Goal: Task Accomplishment & Management: Manage account settings

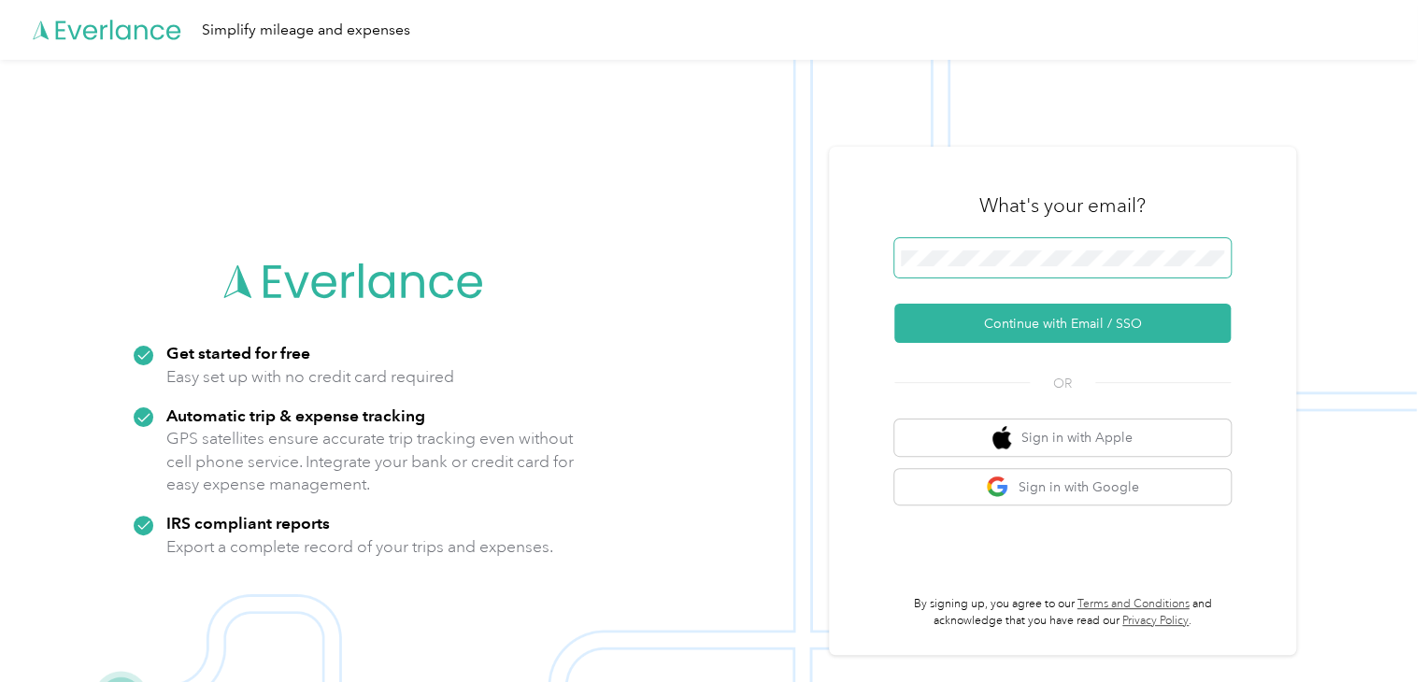
click at [965, 260] on span at bounding box center [1062, 257] width 336 height 39
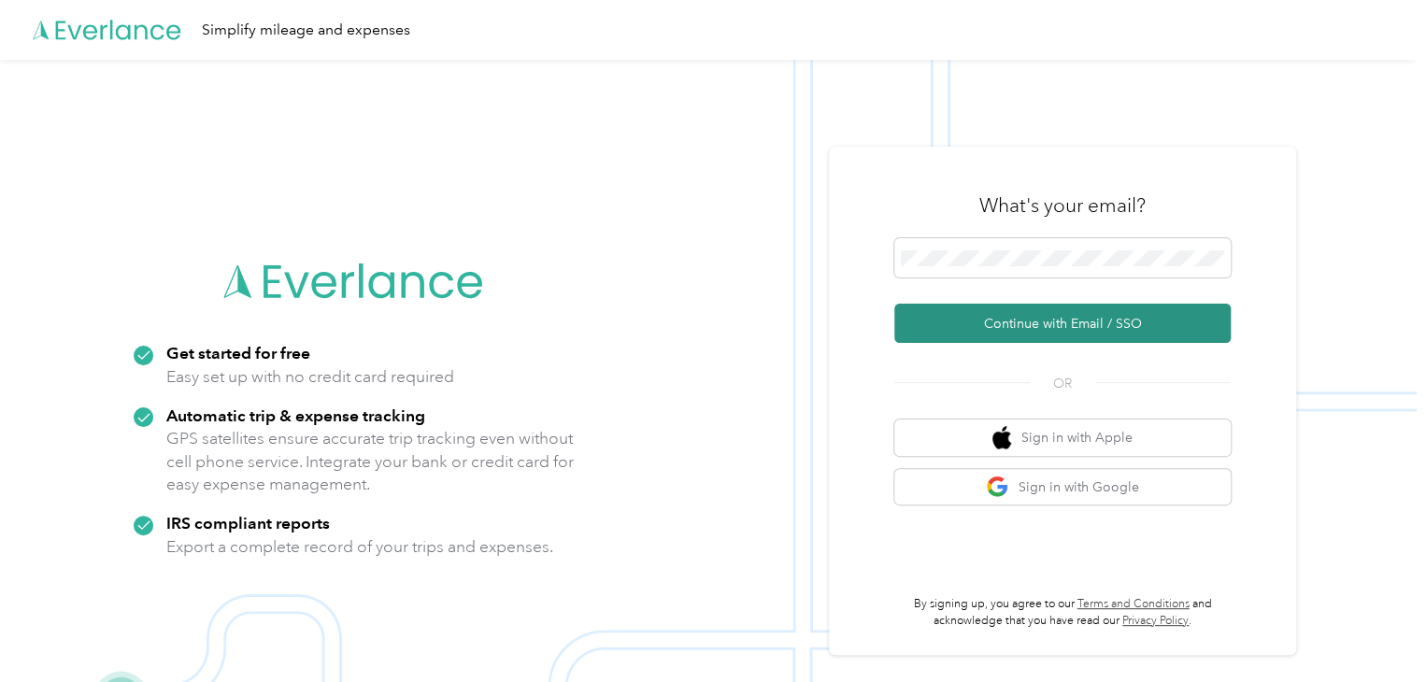
click at [1058, 320] on button "Continue with Email / SSO" at bounding box center [1062, 323] width 336 height 39
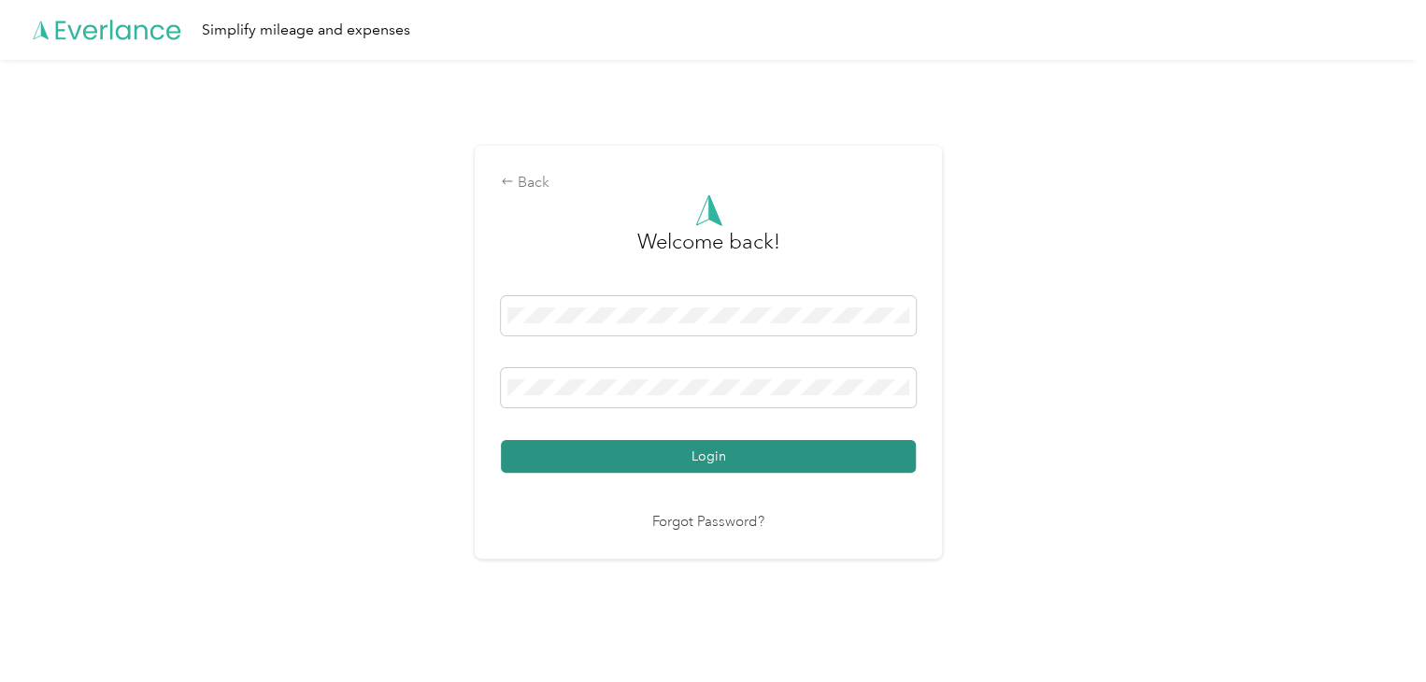
click at [710, 453] on button "Login" at bounding box center [708, 456] width 415 height 33
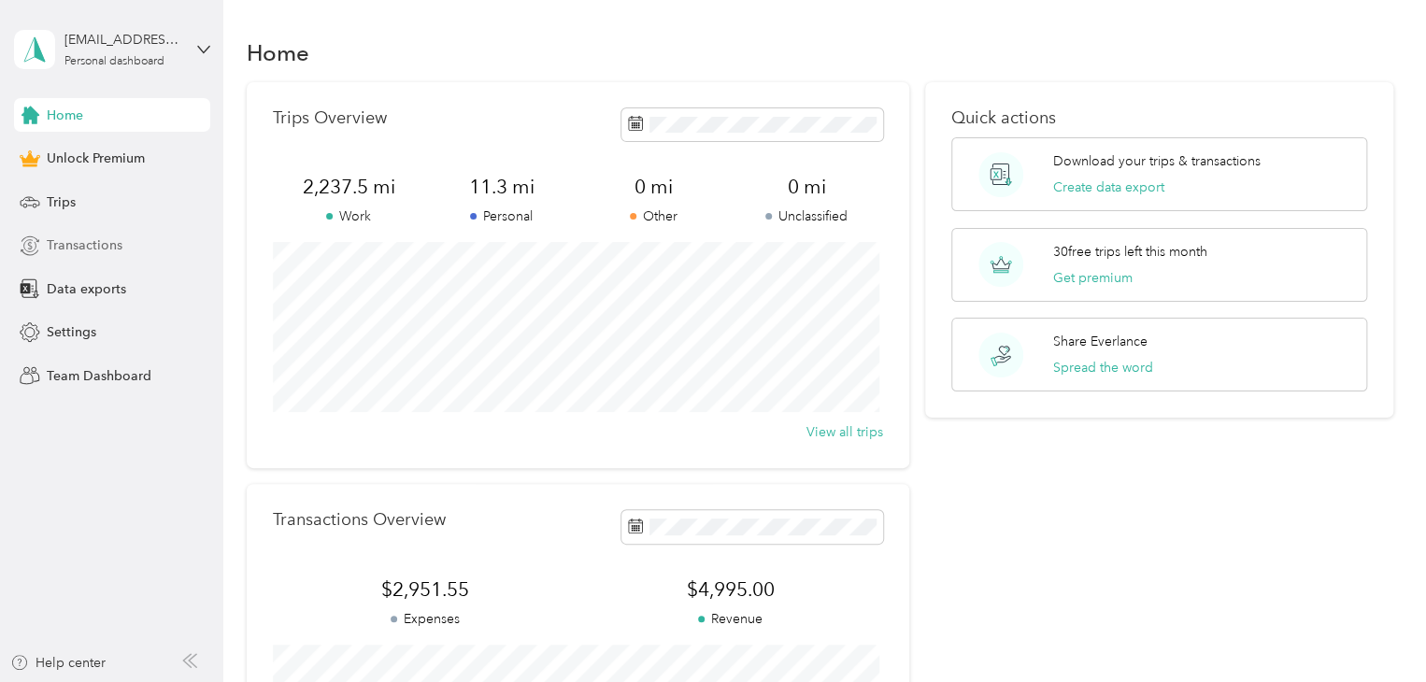
click at [93, 240] on span "Transactions" at bounding box center [85, 246] width 76 height 20
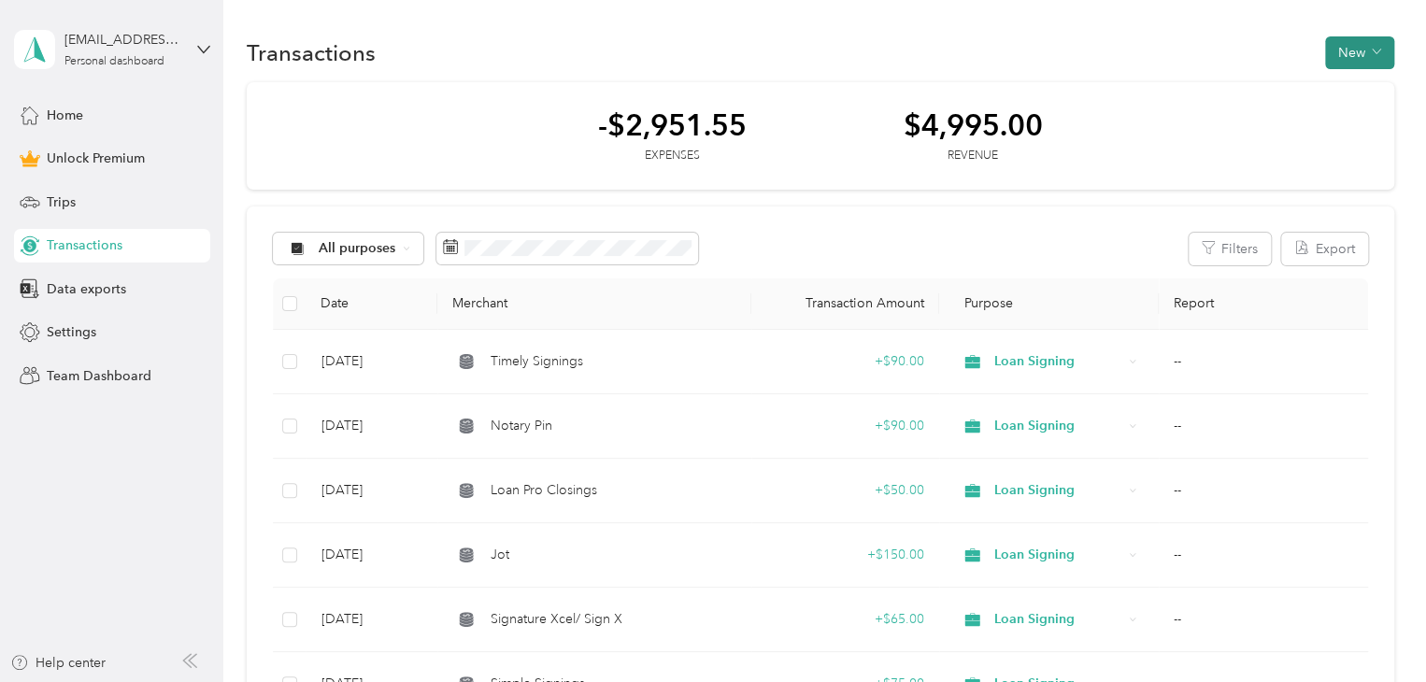
click at [1372, 52] on icon "button" at bounding box center [1376, 52] width 8 height 5
click at [1352, 121] on span "Revenue" at bounding box center [1349, 120] width 51 height 20
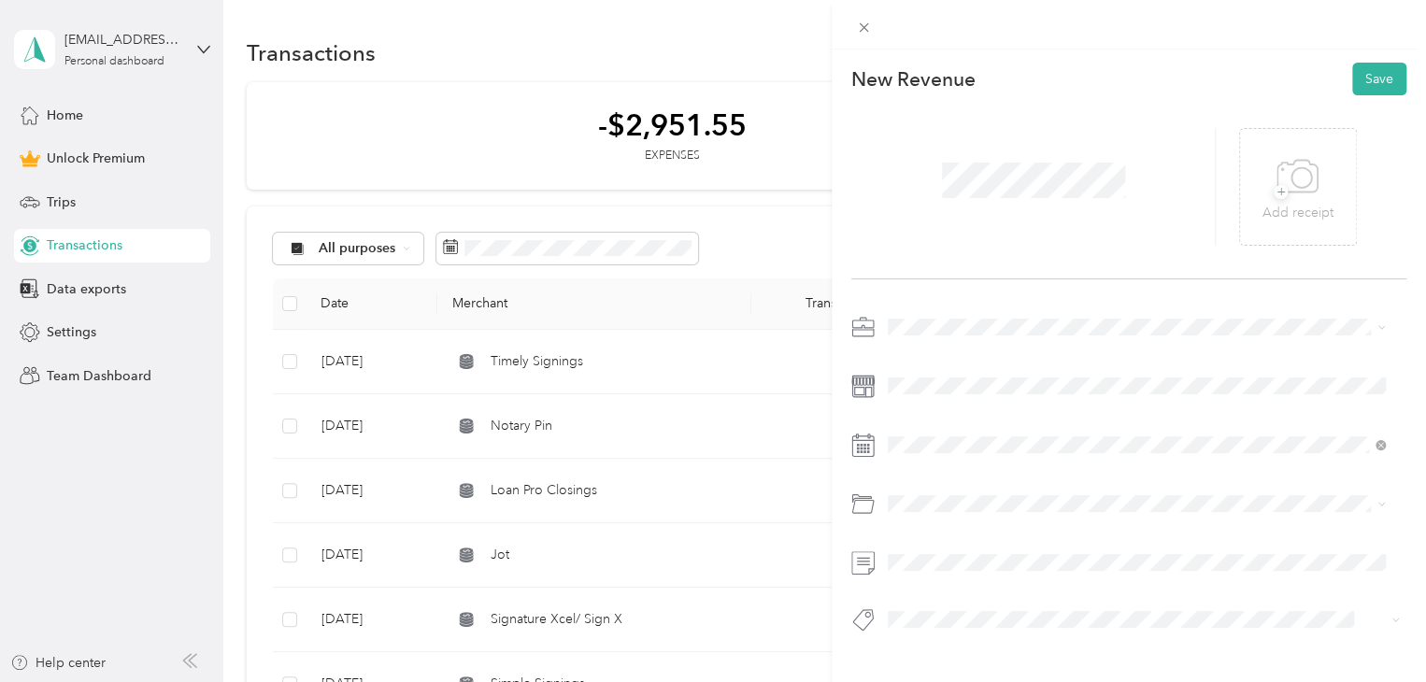
click at [936, 465] on ol "Work Personal Notary Public Loan Signing Other Charity Medical Moving Commute" at bounding box center [1136, 474] width 510 height 262
click at [532, 358] on div "This revenue cannot be edited because it is either under review, approved, or p…" at bounding box center [713, 341] width 1426 height 682
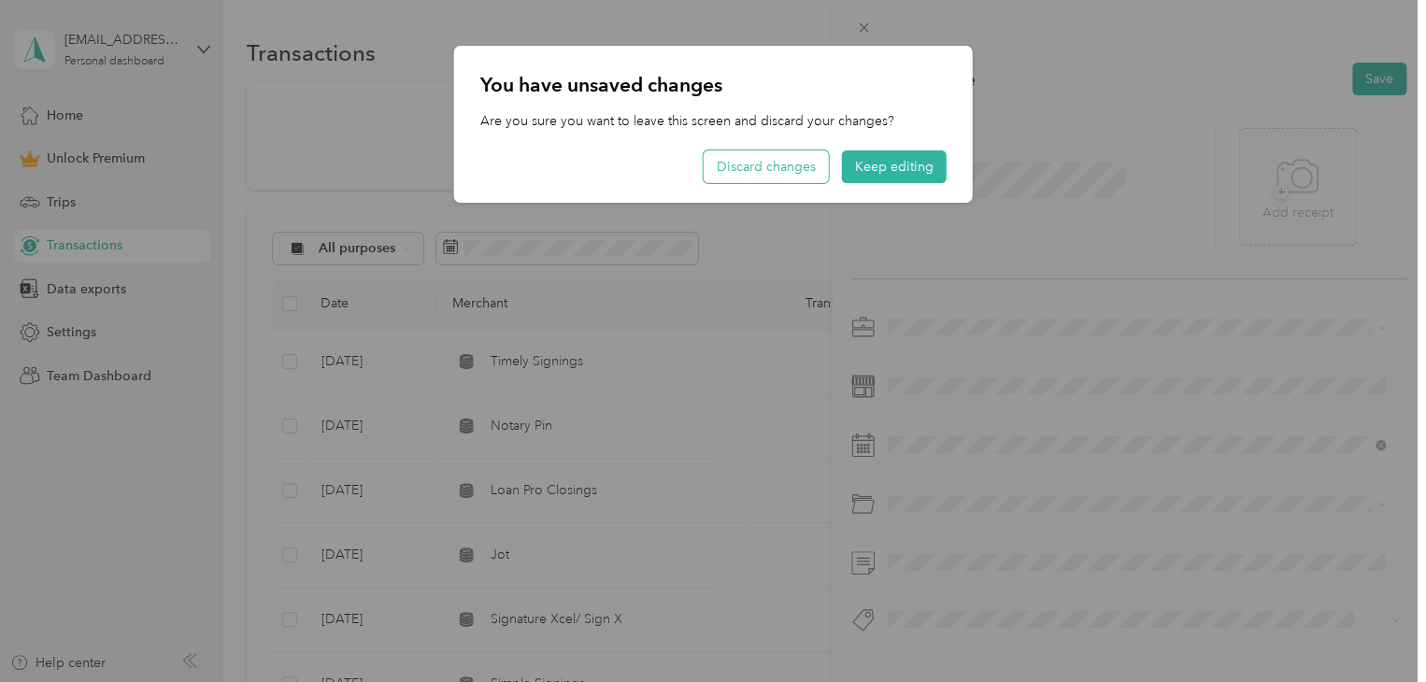
click at [780, 164] on button "Discard changes" at bounding box center [766, 166] width 125 height 33
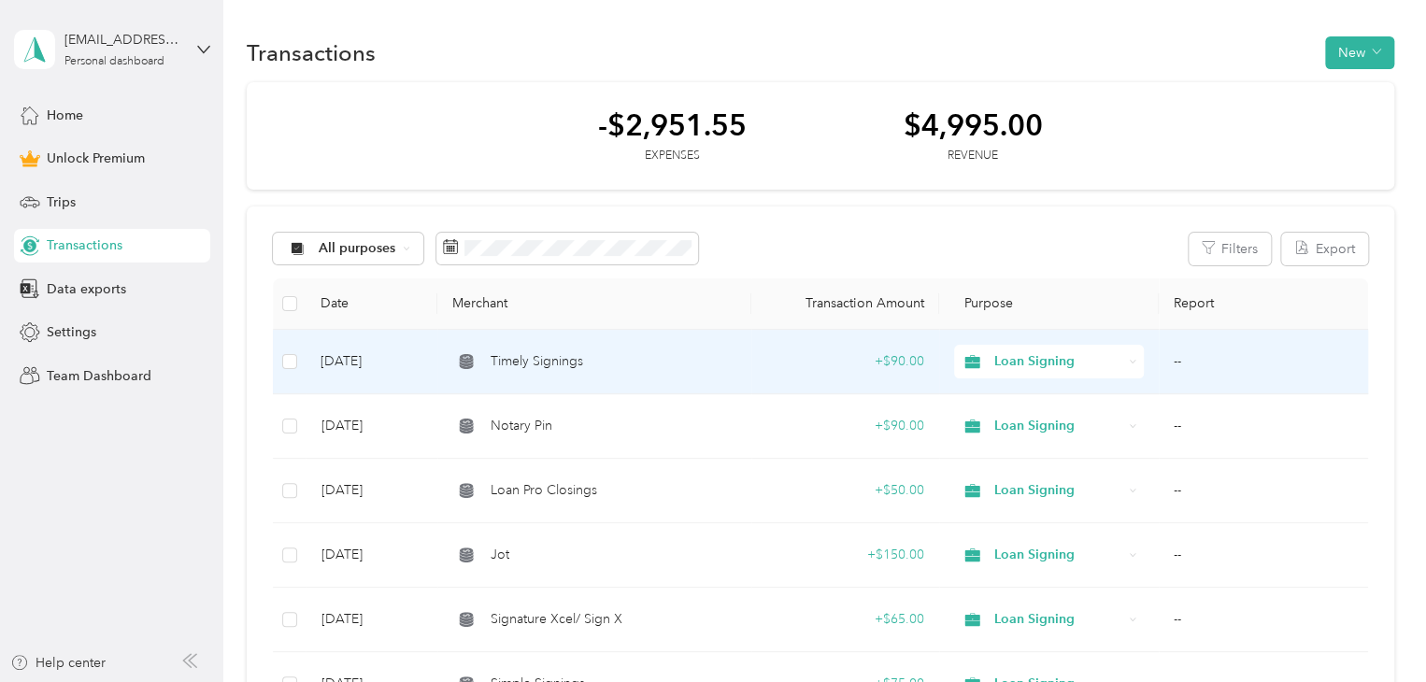
click at [597, 360] on div "Timely Signings" at bounding box center [593, 361] width 283 height 21
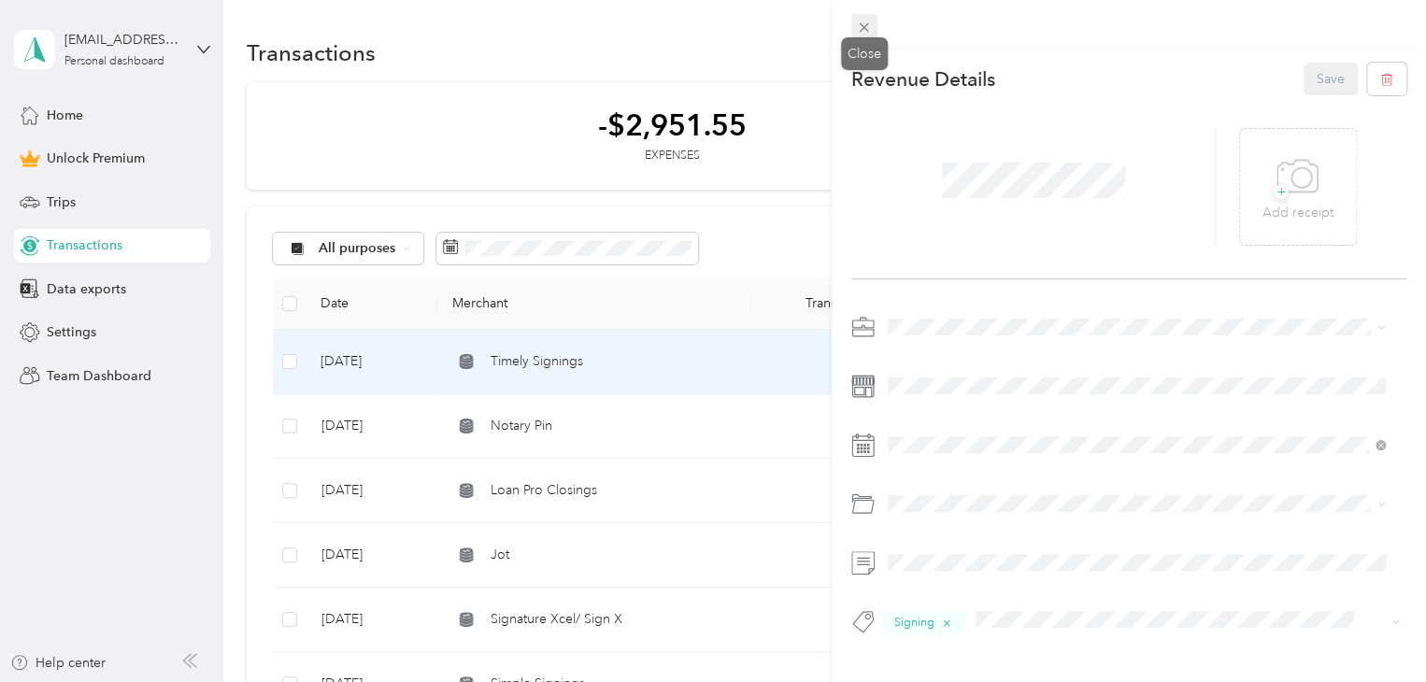
click at [861, 31] on icon at bounding box center [864, 27] width 9 height 9
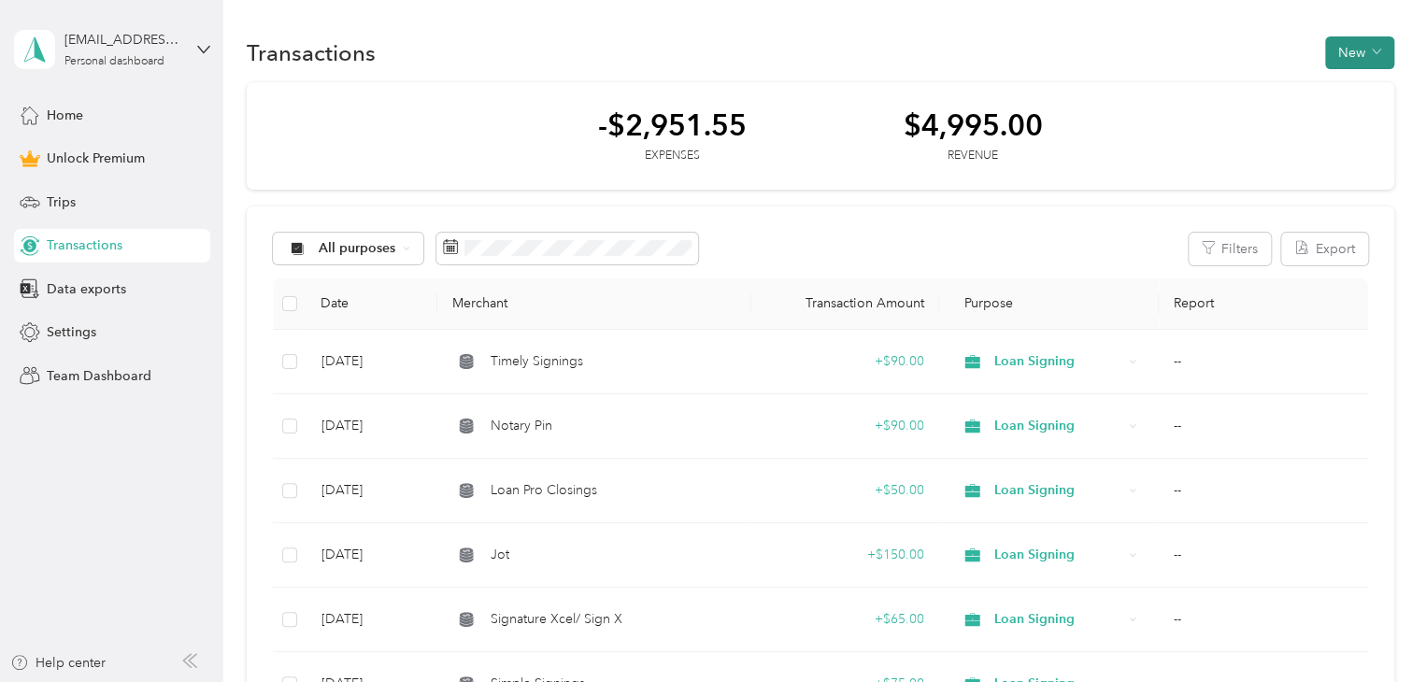
click at [1372, 46] on span "button" at bounding box center [1376, 53] width 9 height 16
click at [1352, 114] on span "Revenue" at bounding box center [1349, 120] width 51 height 20
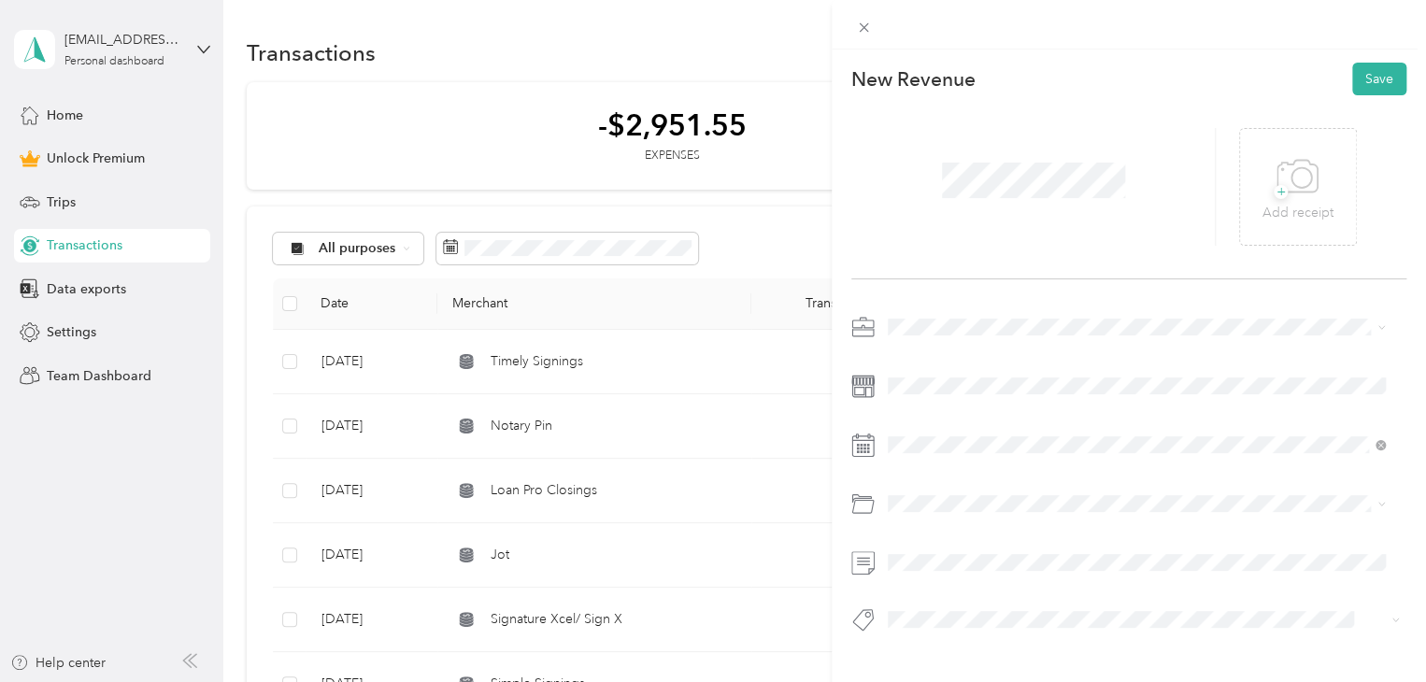
click at [925, 450] on span "Loan Signing" at bounding box center [933, 448] width 78 height 16
click at [925, 551] on button "Signing" at bounding box center [927, 540] width 66 height 23
click at [1366, 79] on button "Save" at bounding box center [1379, 79] width 54 height 33
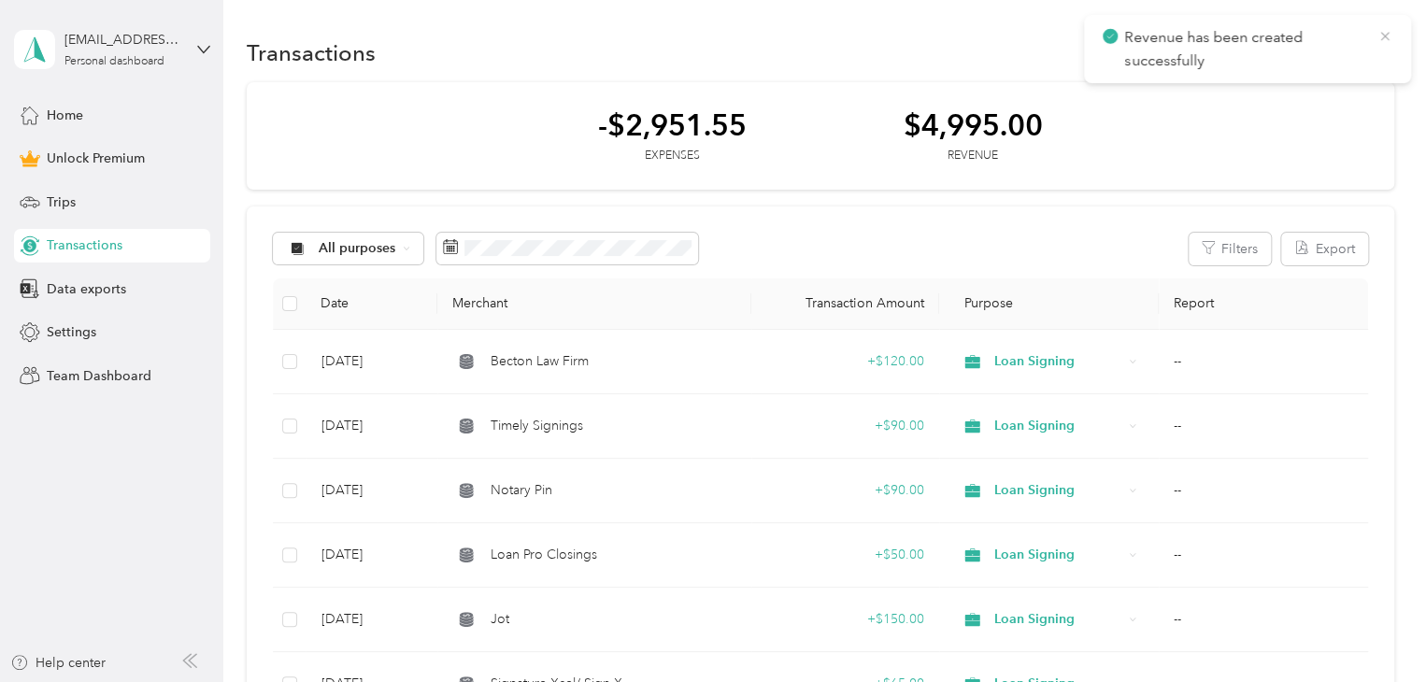
click at [1389, 28] on icon at bounding box center [1385, 36] width 15 height 17
click at [1350, 46] on button "New" at bounding box center [1359, 52] width 69 height 33
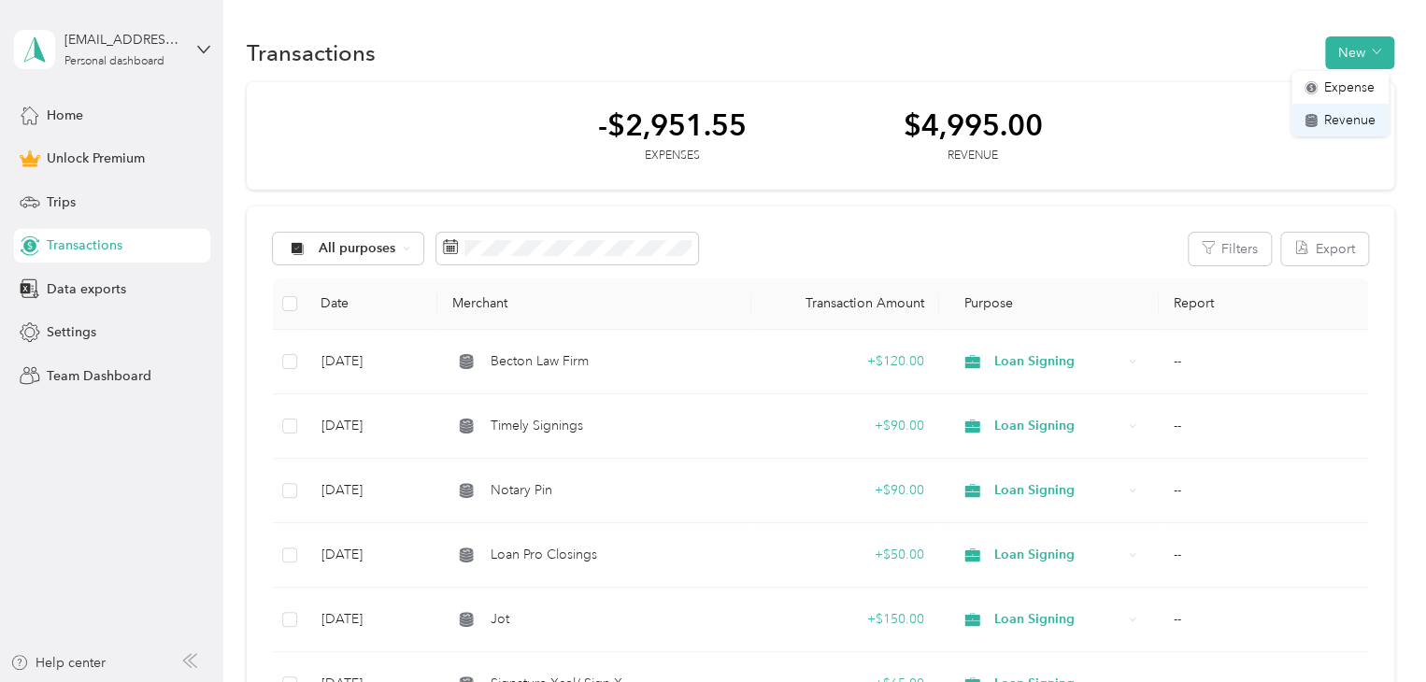
click at [1349, 119] on span "Revenue" at bounding box center [1349, 120] width 51 height 20
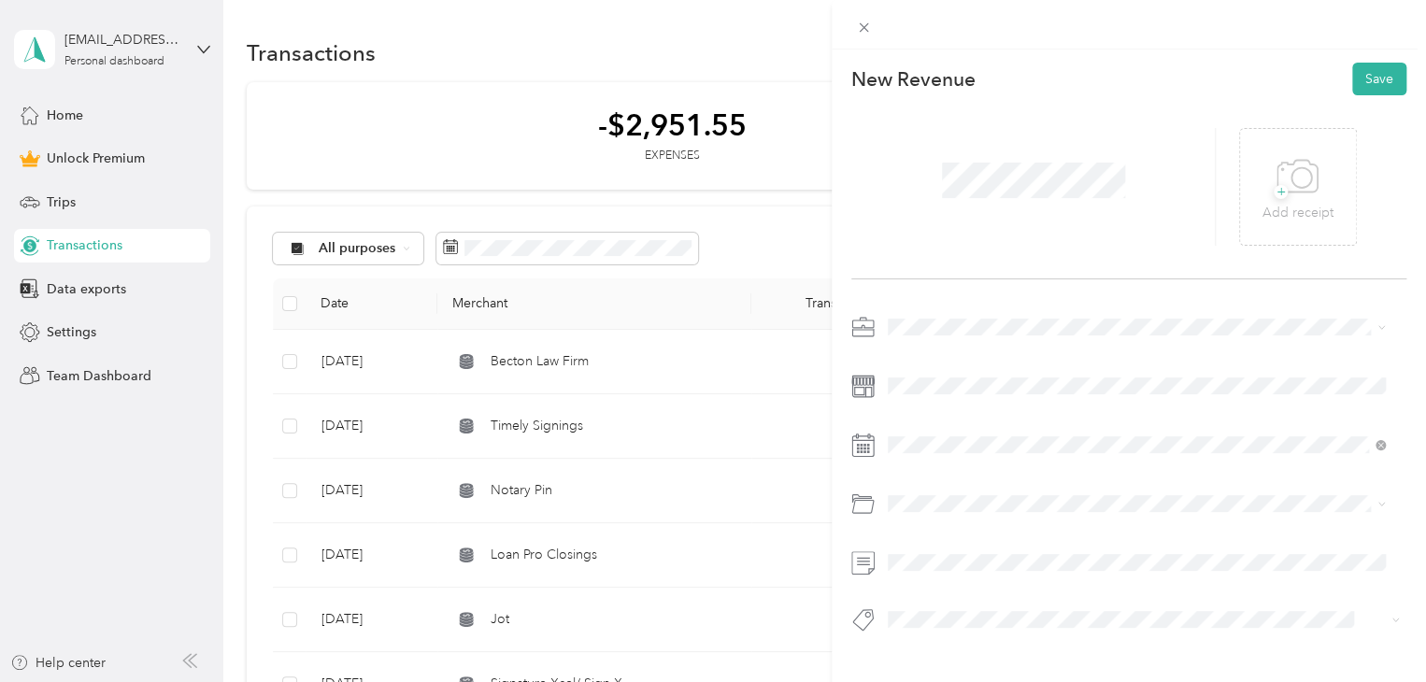
click at [957, 450] on span "Loan Signing" at bounding box center [933, 447] width 78 height 16
click at [918, 550] on button "Signing" at bounding box center [927, 540] width 66 height 23
click at [1371, 74] on button "Save" at bounding box center [1379, 79] width 54 height 33
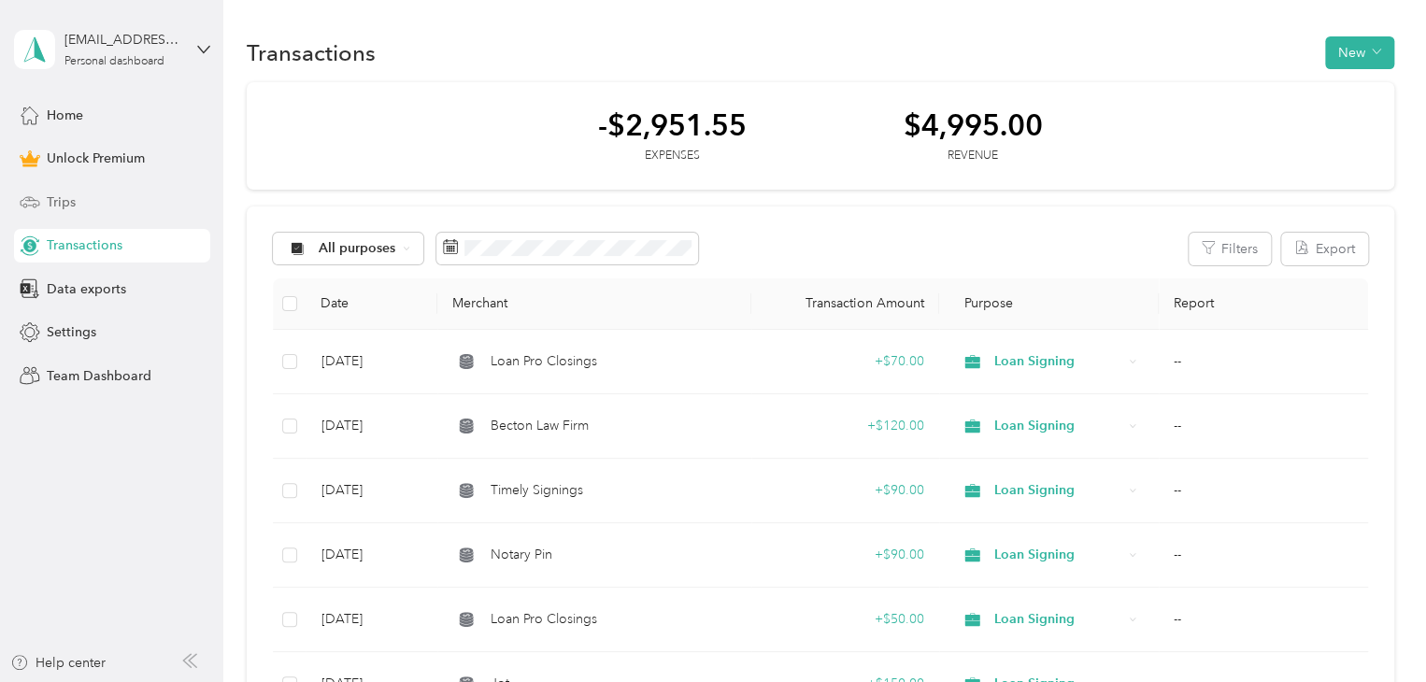
click at [103, 201] on div "Trips" at bounding box center [112, 202] width 196 height 34
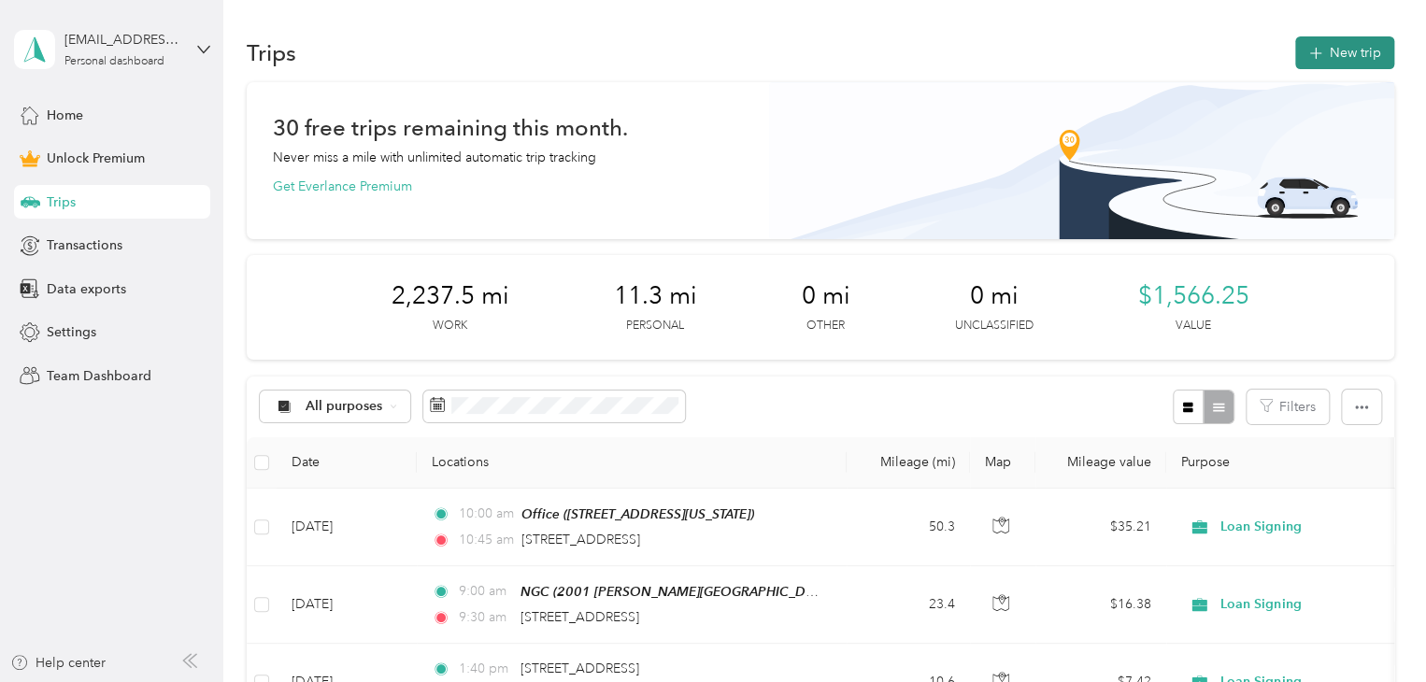
click at [1337, 50] on button "New trip" at bounding box center [1344, 52] width 99 height 33
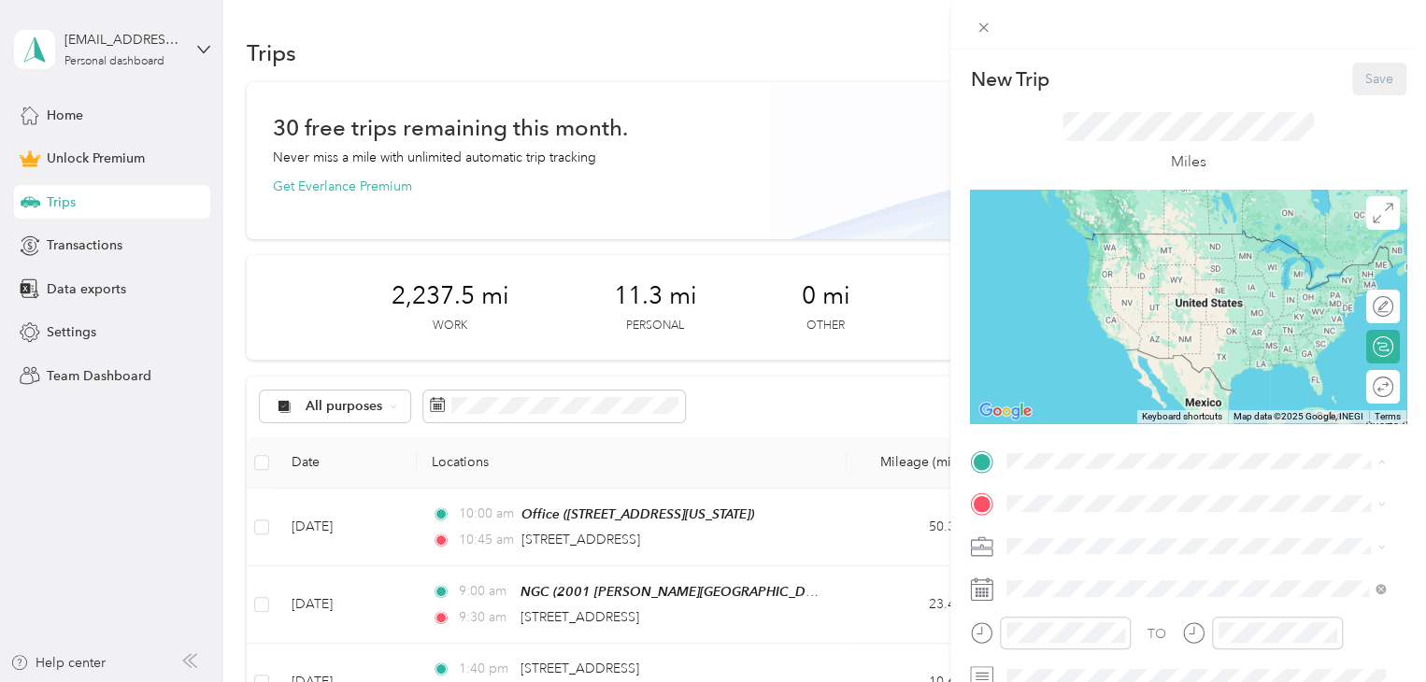
click at [1094, 265] on span "[STREET_ADDRESS][US_STATE]" at bounding box center [1135, 261] width 187 height 16
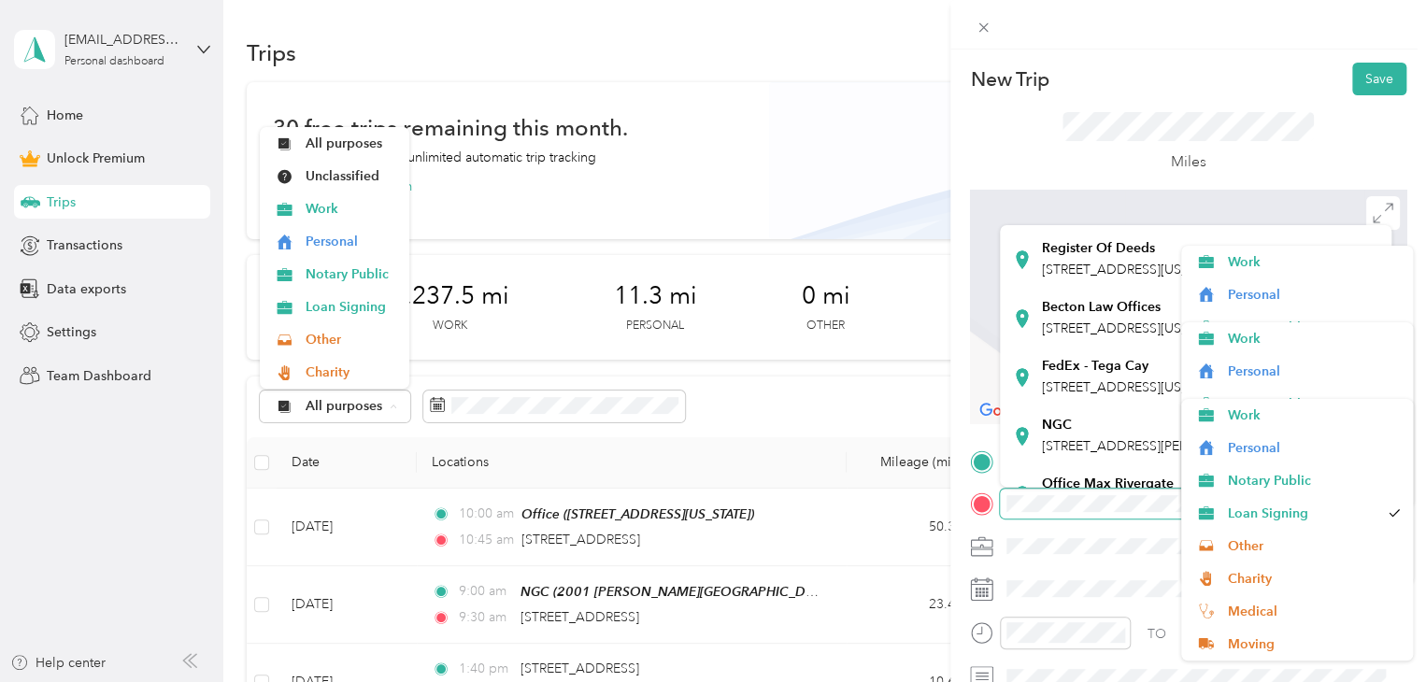
scroll to position [104, 0]
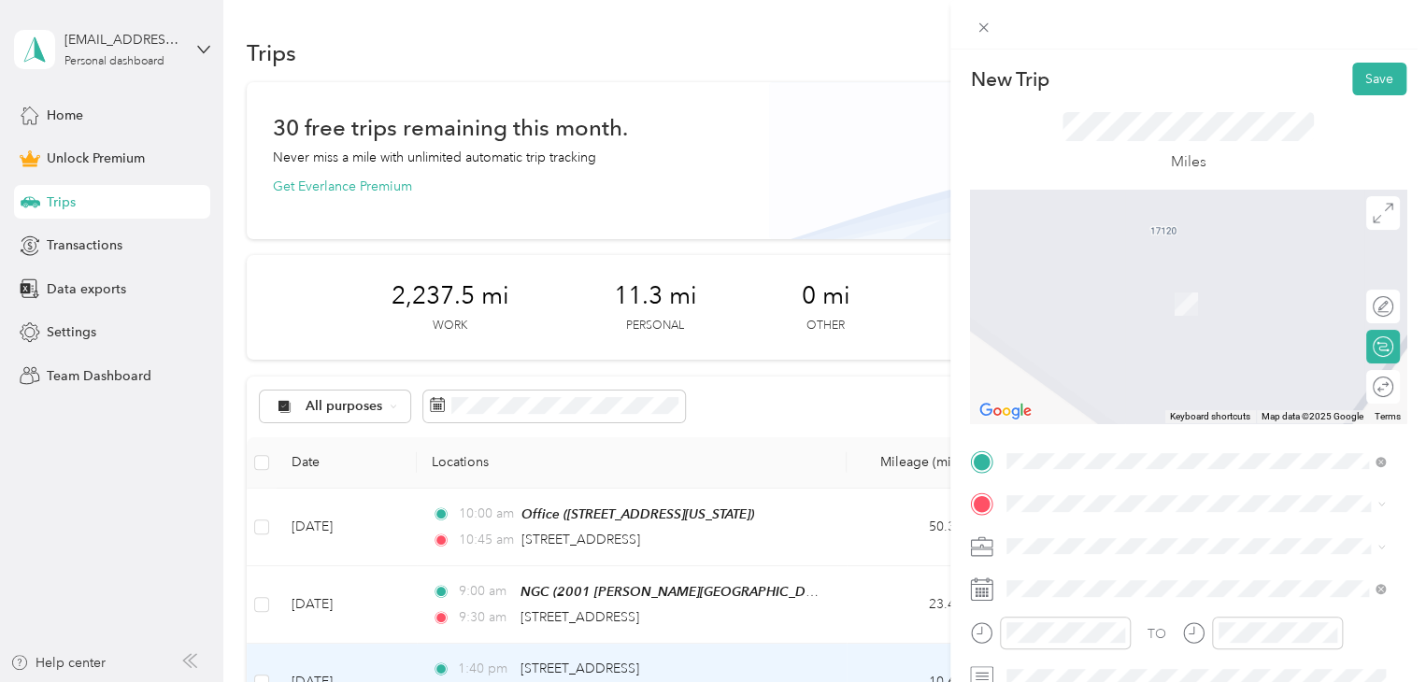
click at [1257, 508] on span "Loan Signing" at bounding box center [1302, 509] width 151 height 20
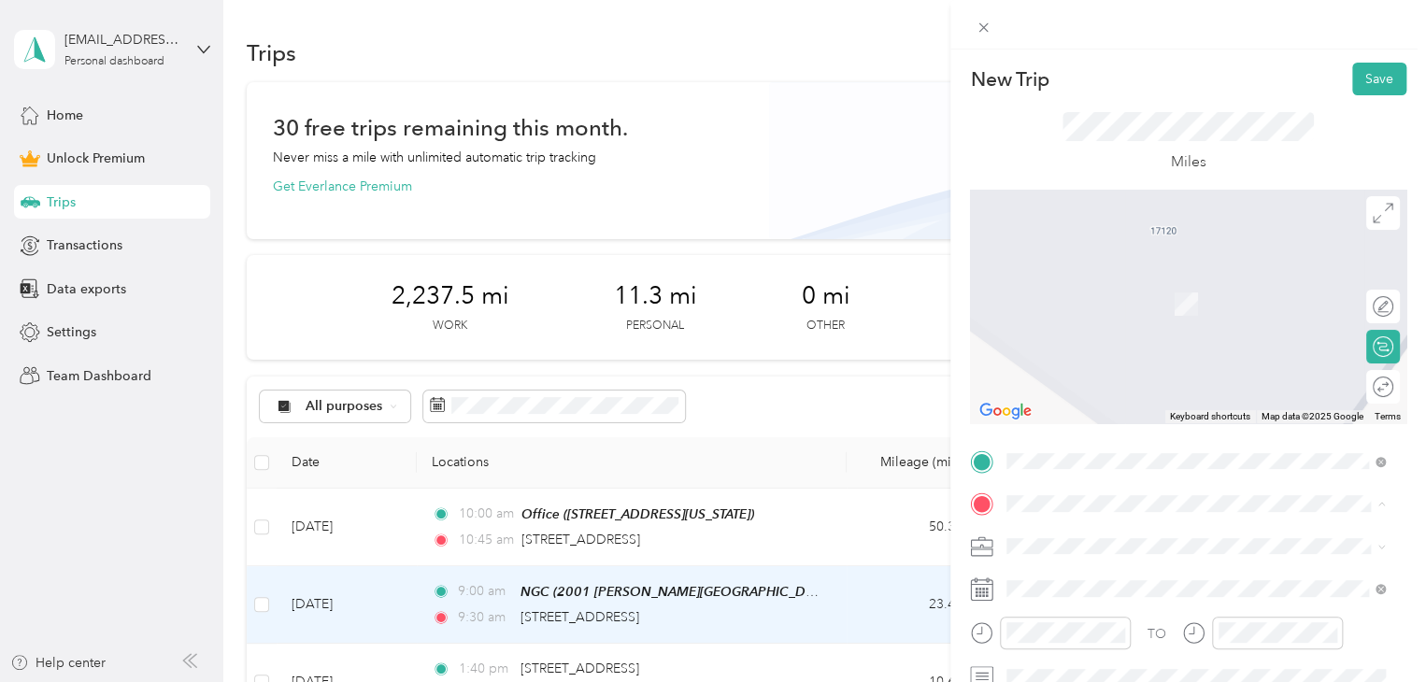
click at [1398, 361] on li "Personal" at bounding box center [1297, 370] width 232 height 33
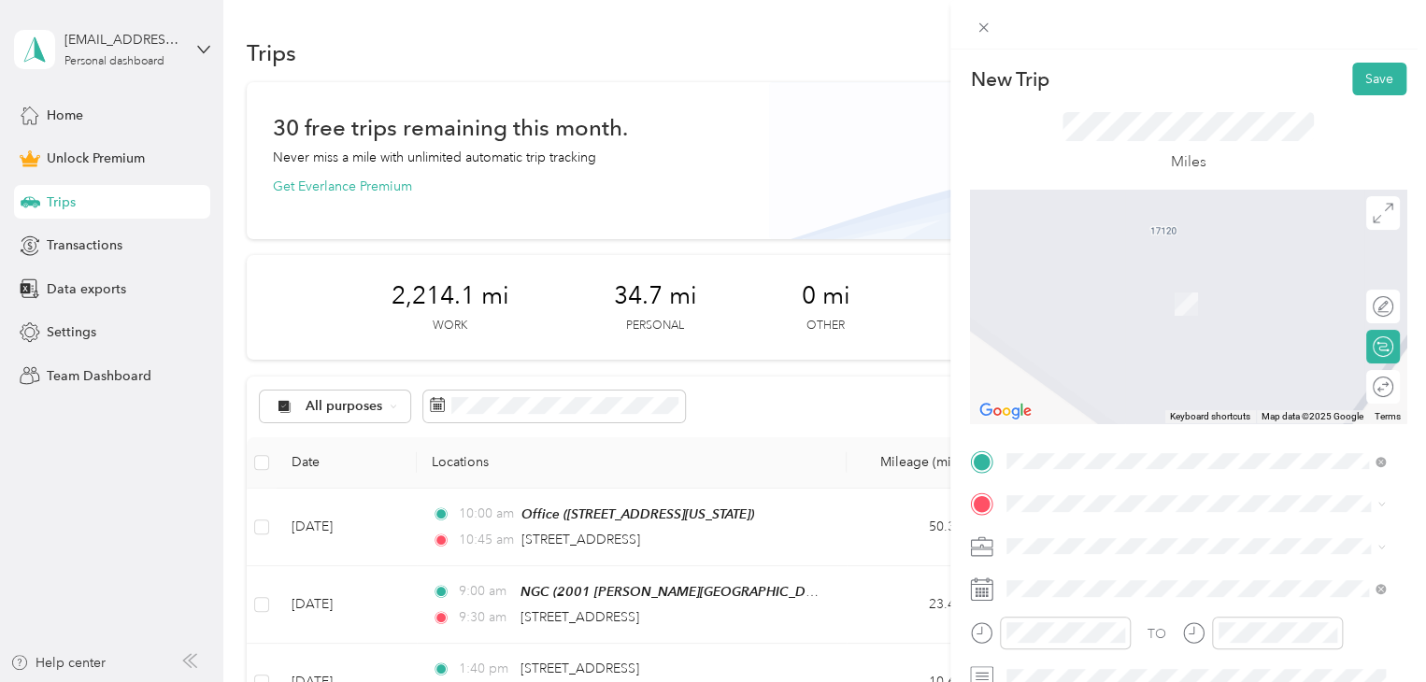
click at [1118, 146] on div "Miles" at bounding box center [1189, 143] width 252 height 62
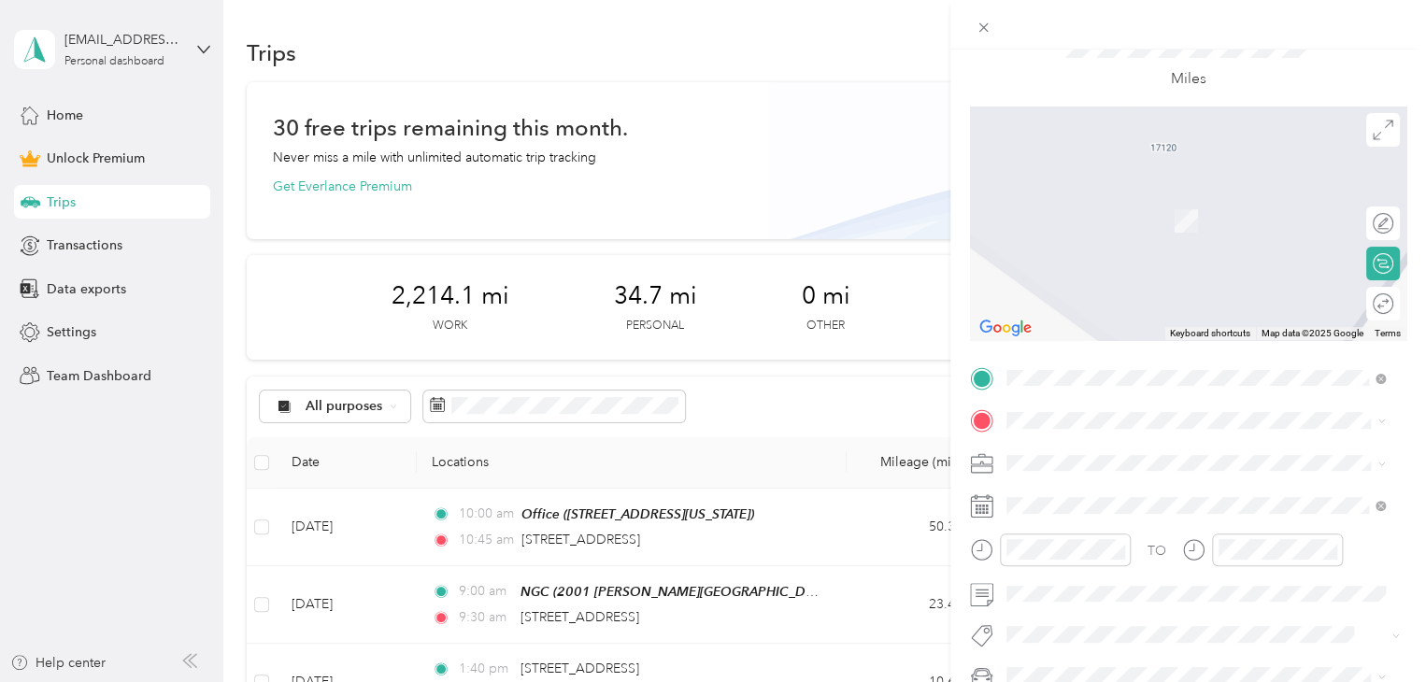
scroll to position [114, 0]
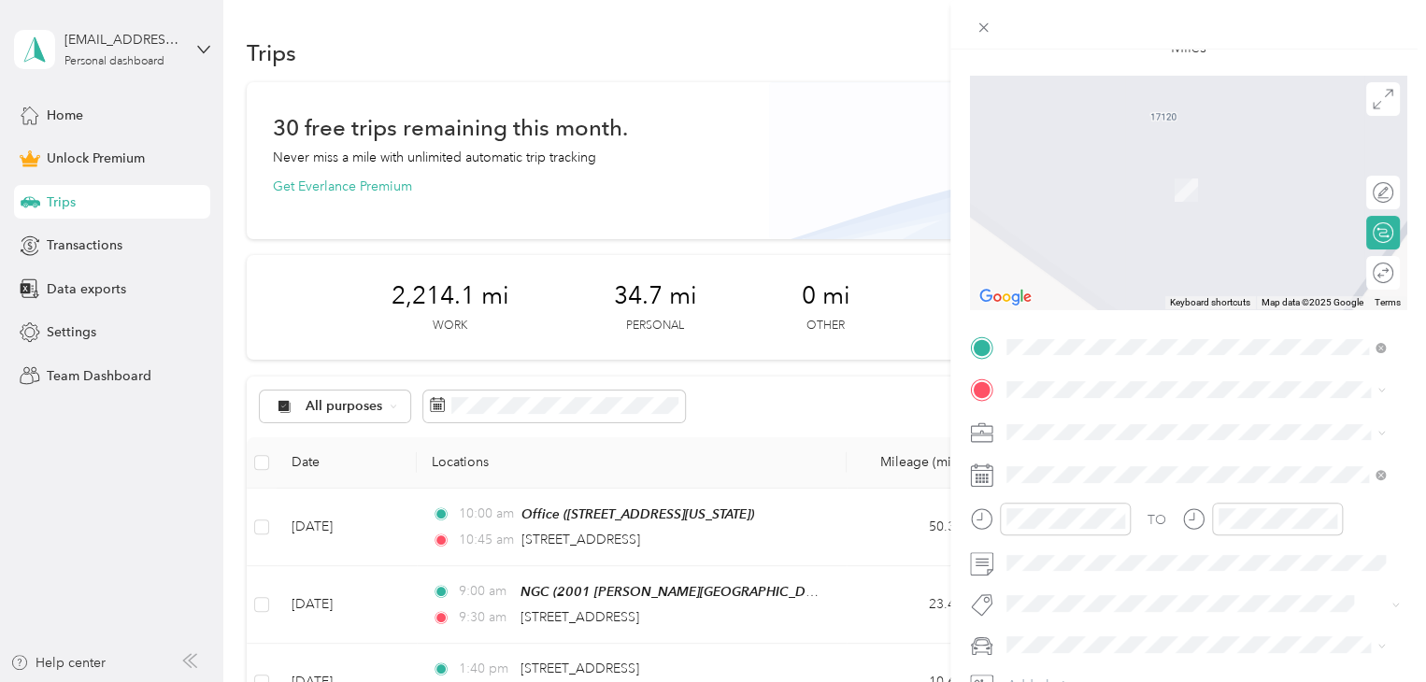
click at [1067, 255] on li "Loan Signing" at bounding box center [1196, 266] width 392 height 33
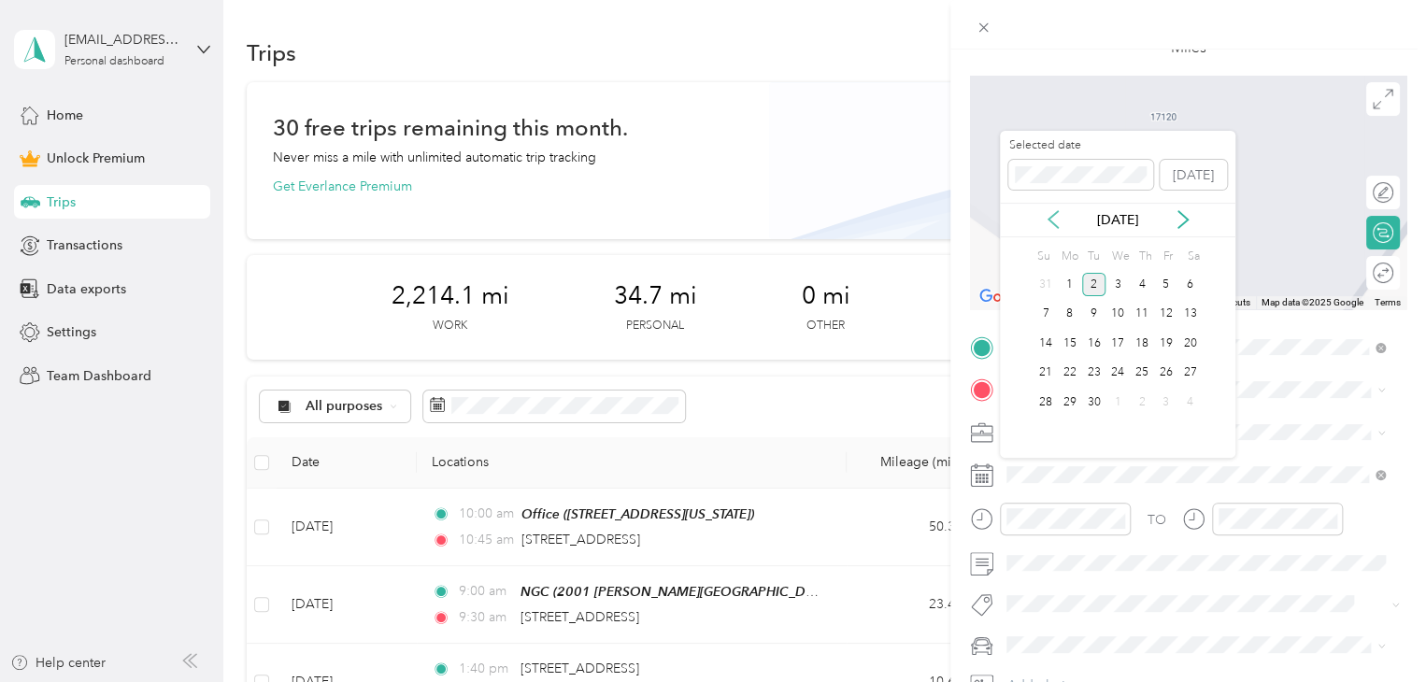
click at [1051, 214] on icon at bounding box center [1053, 219] width 19 height 19
click at [1161, 401] on div "29" at bounding box center [1166, 402] width 24 height 23
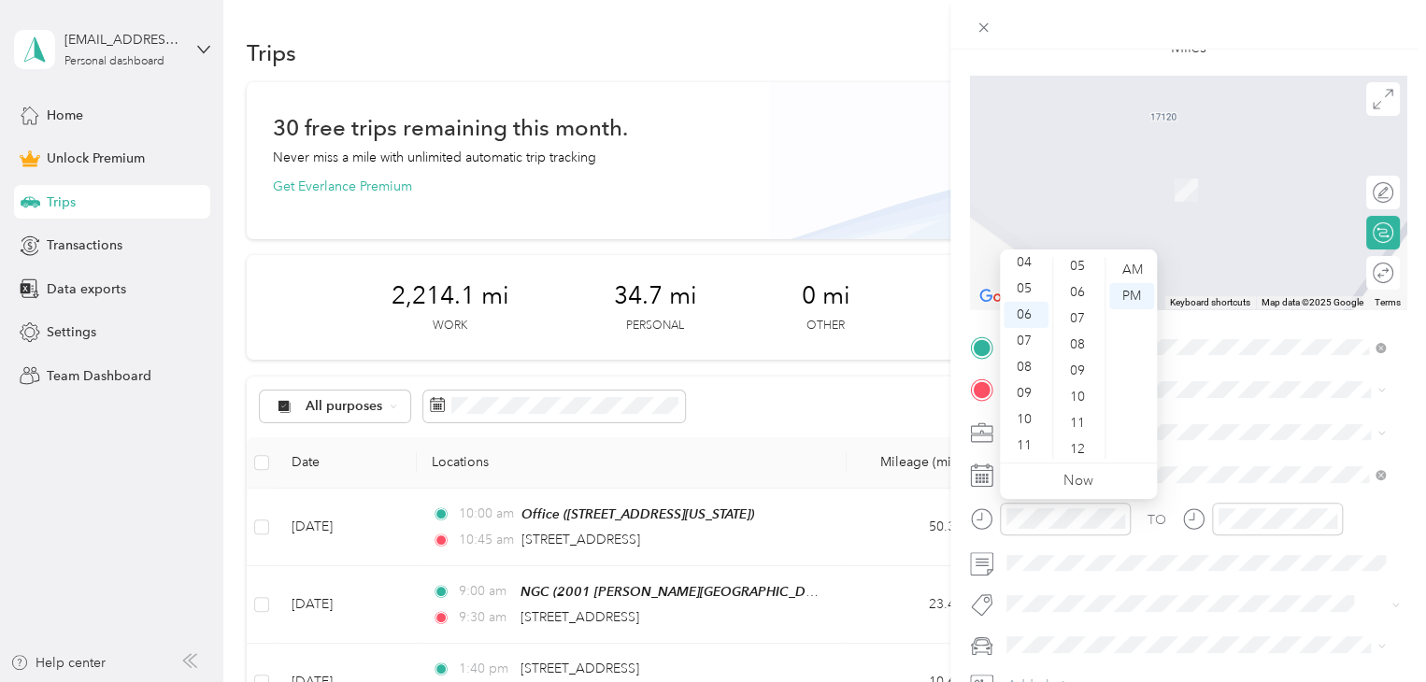
scroll to position [0, 0]
click at [1077, 269] on div "00" at bounding box center [1079, 270] width 45 height 26
click at [1054, 533] on button "Signing" at bounding box center [1046, 523] width 66 height 23
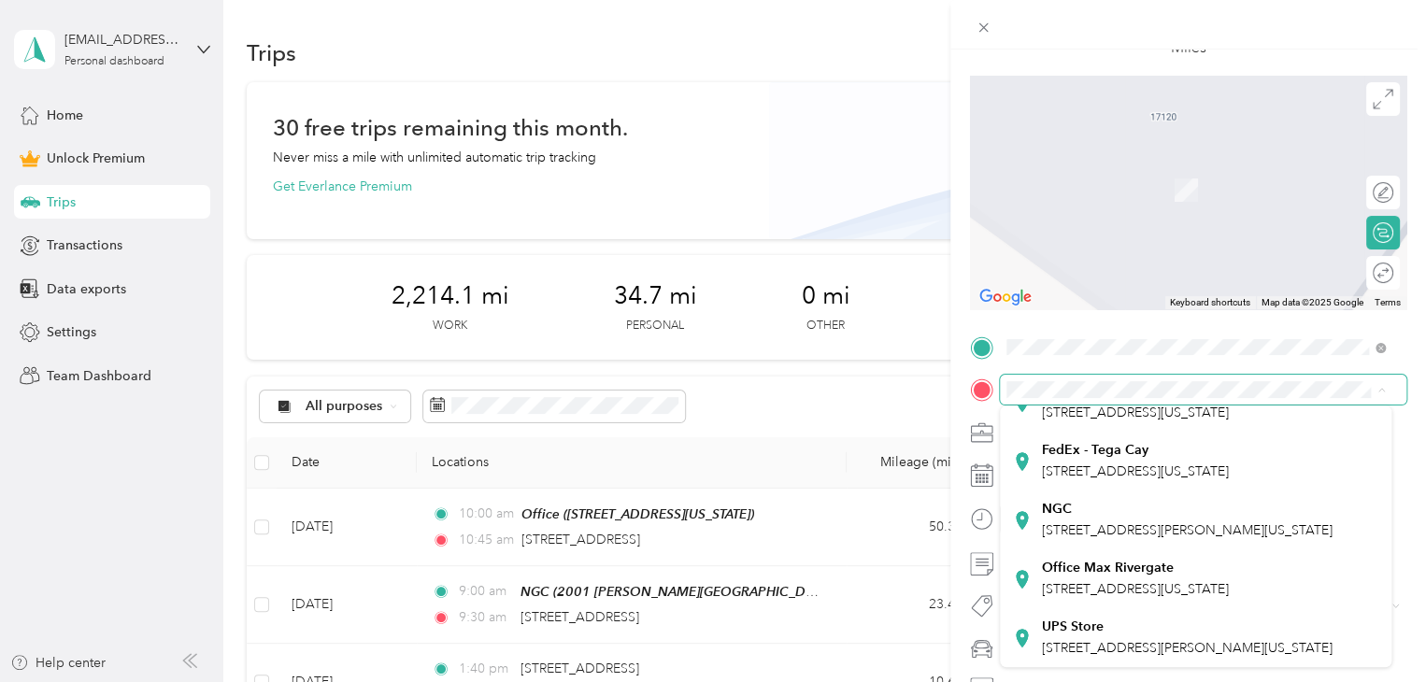
scroll to position [280, 0]
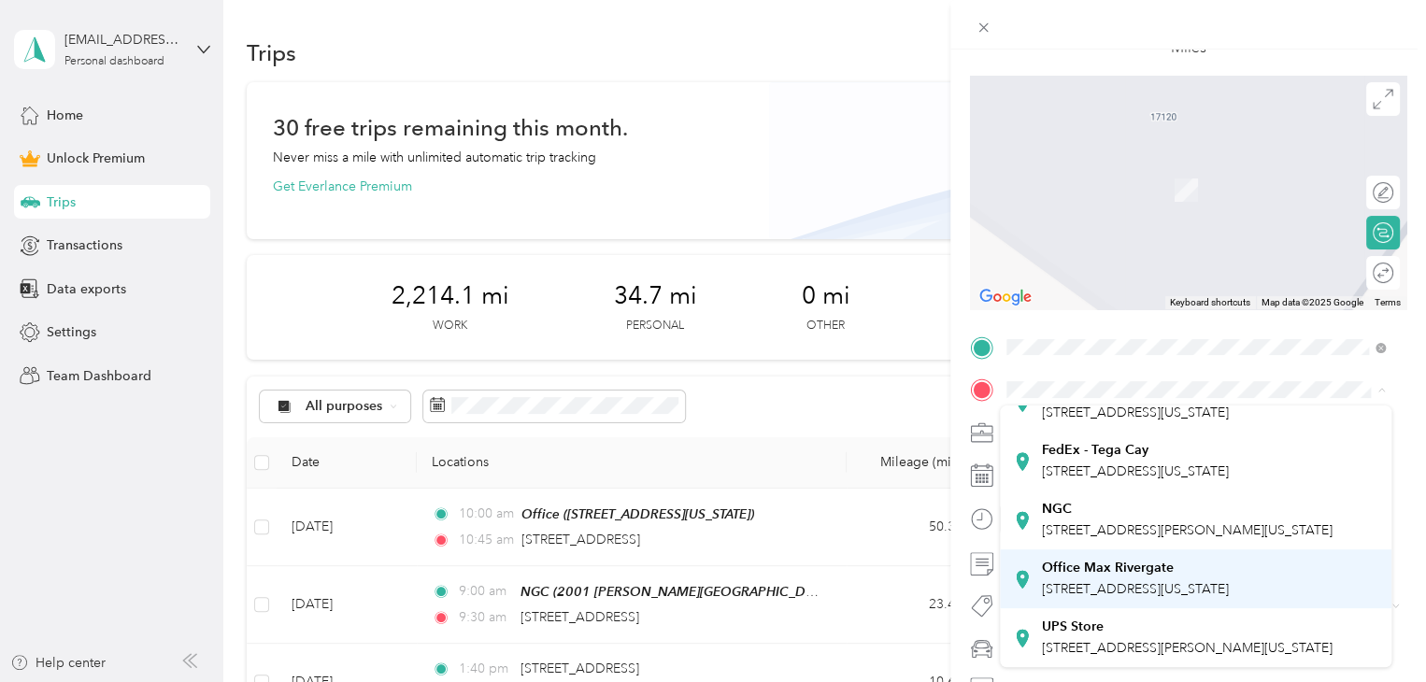
click at [1140, 577] on strong "Office Max Rivergate" at bounding box center [1108, 568] width 132 height 17
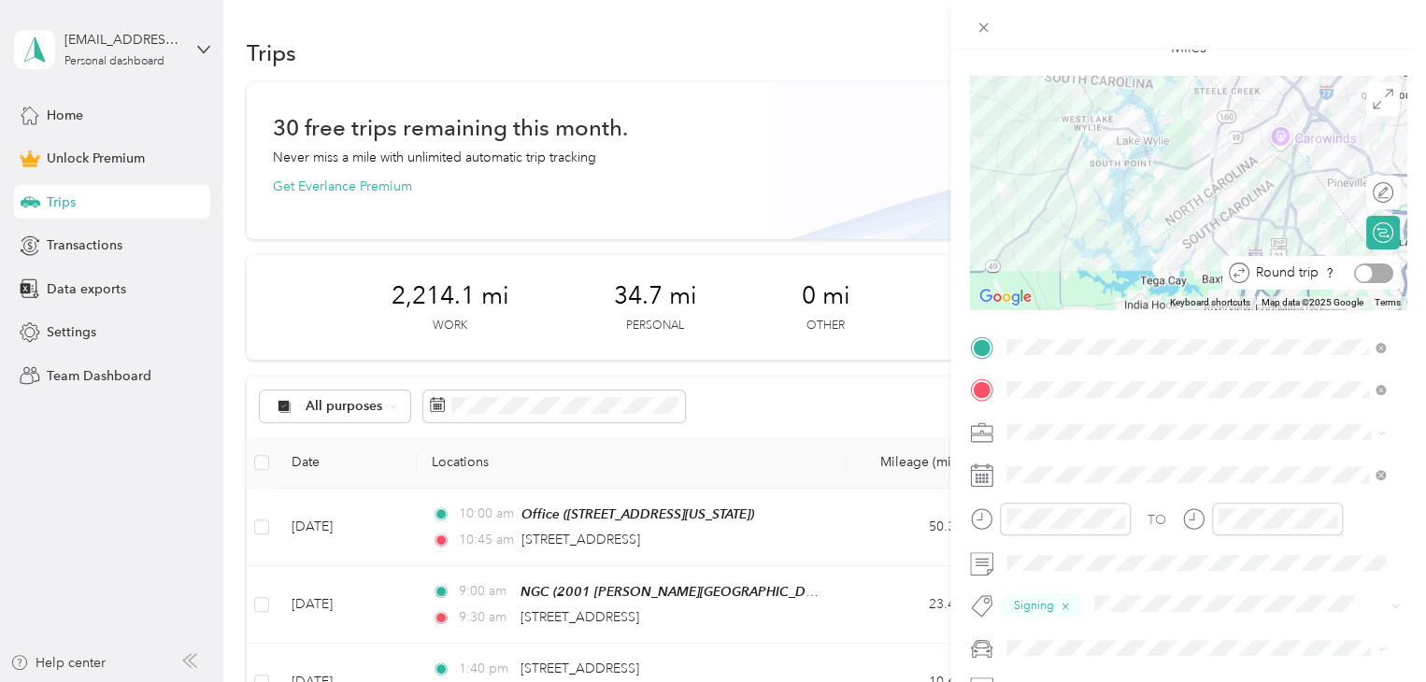
click at [1359, 266] on div at bounding box center [1373, 274] width 39 height 20
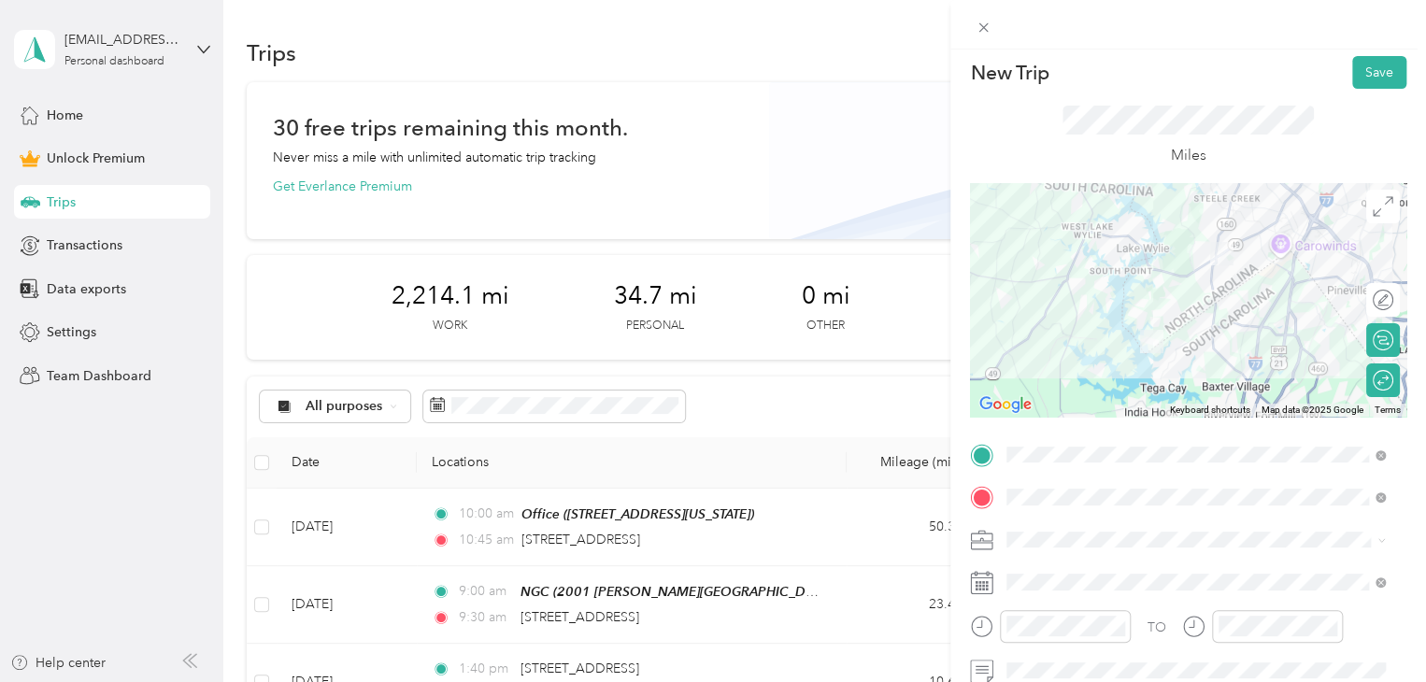
scroll to position [0, 0]
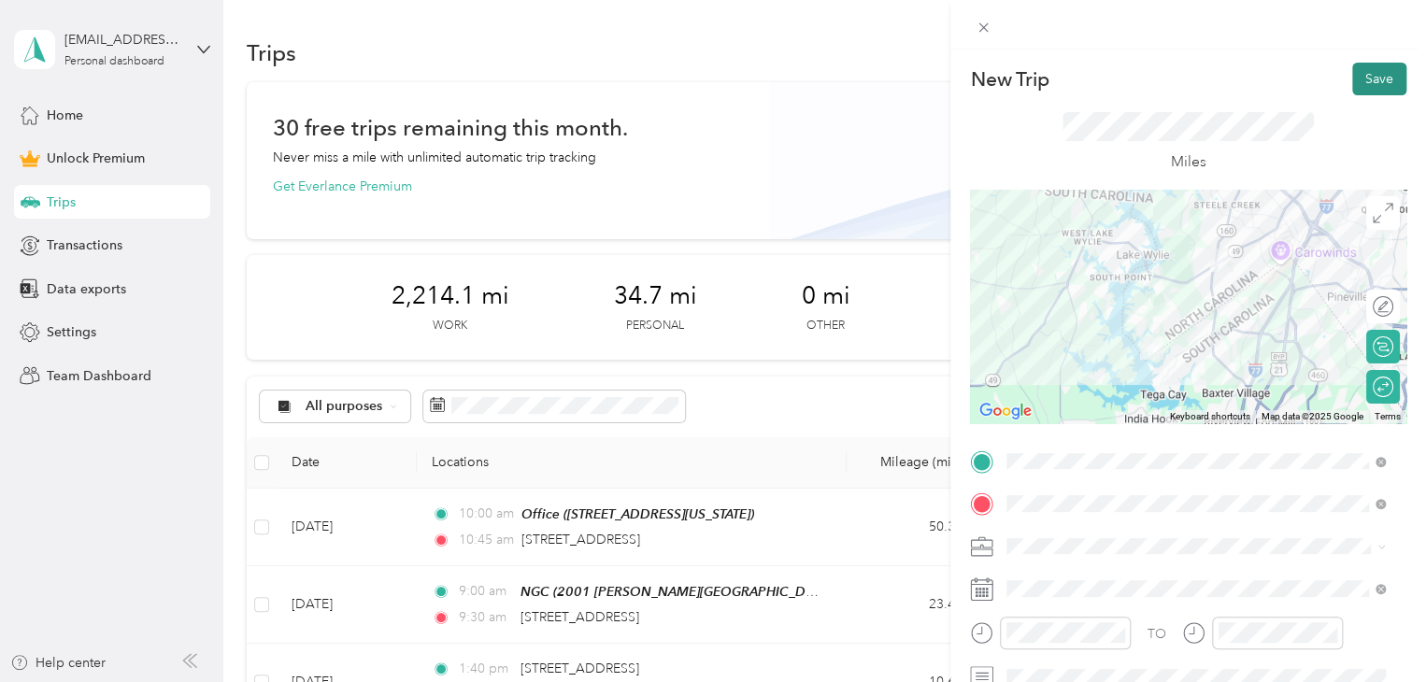
click at [1369, 74] on button "Save" at bounding box center [1379, 79] width 54 height 33
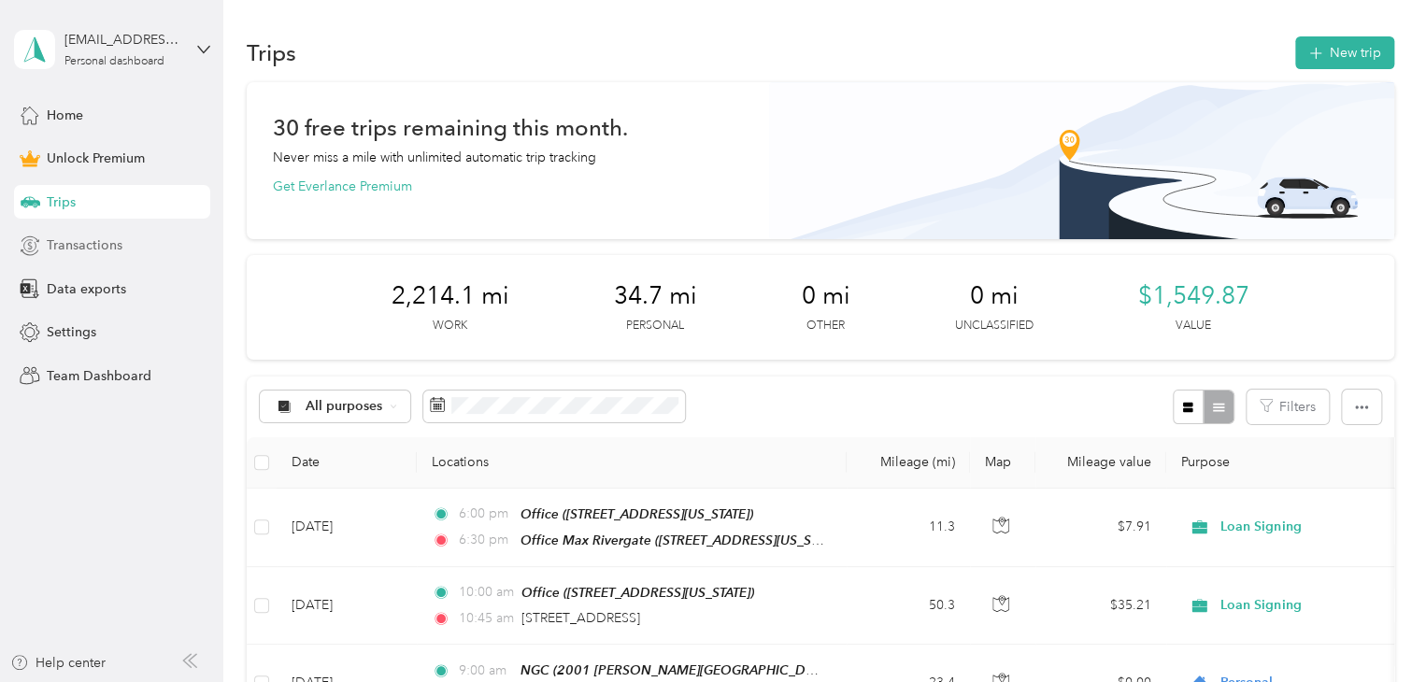
click at [71, 245] on span "Transactions" at bounding box center [85, 246] width 76 height 20
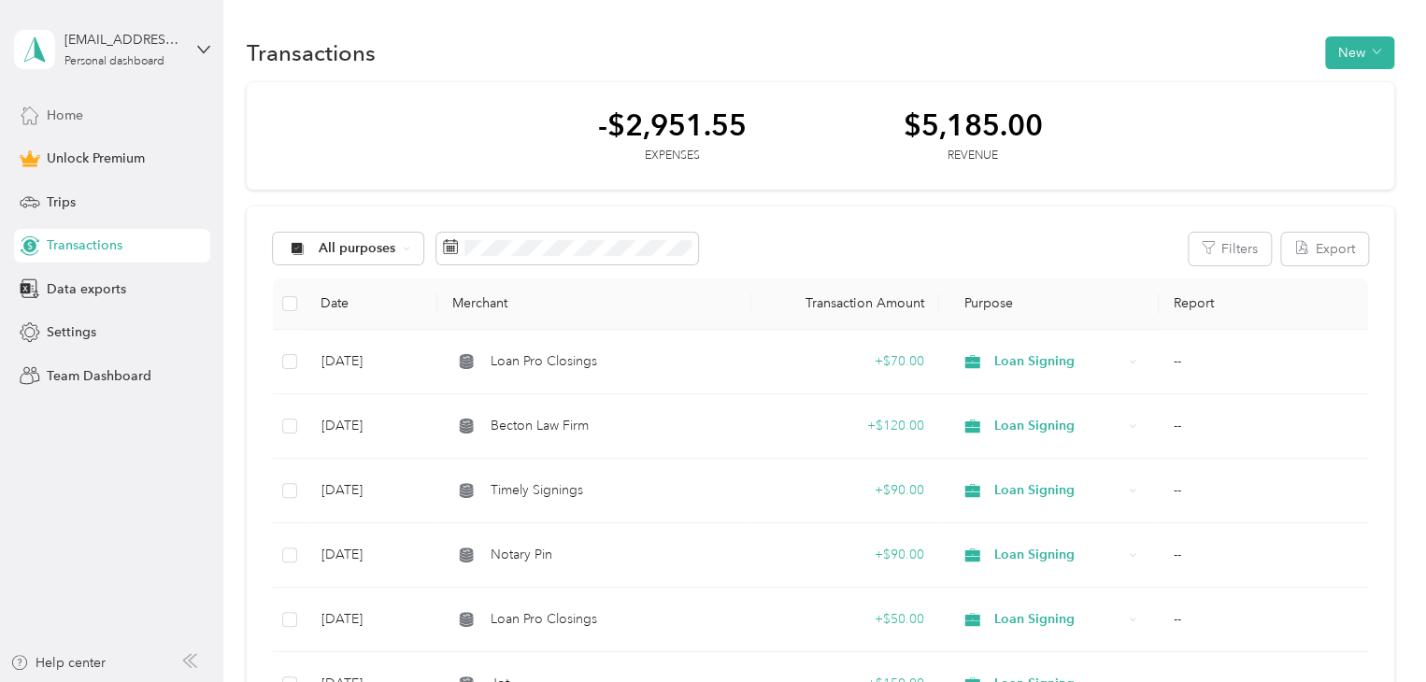
click at [77, 106] on span "Home" at bounding box center [65, 116] width 36 height 20
